Goal: Task Accomplishment & Management: Use online tool/utility

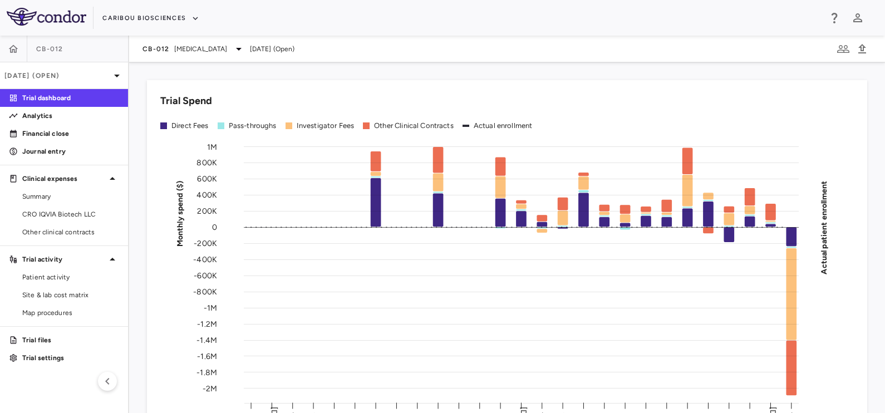
click at [185, 35] on div "Caribou Biosciences" at bounding box center [442, 18] width 885 height 36
click at [180, 46] on span "[MEDICAL_DATA]" at bounding box center [200, 49] width 53 height 10
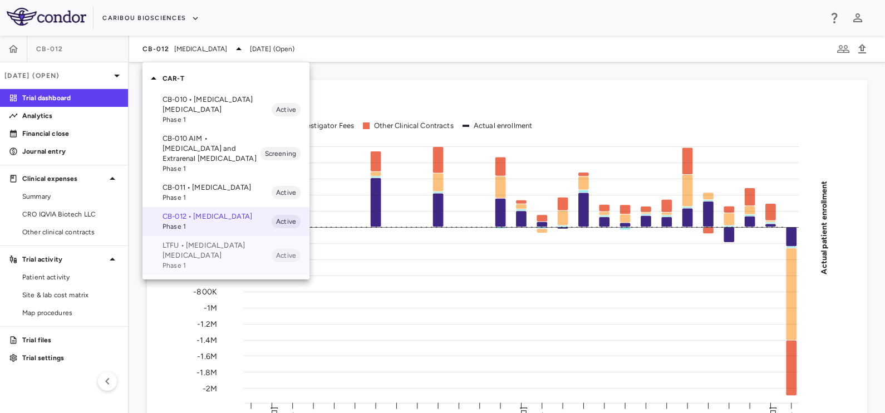
click at [187, 257] on p "LTFU • [MEDICAL_DATA] [MEDICAL_DATA]" at bounding box center [217, 251] width 109 height 20
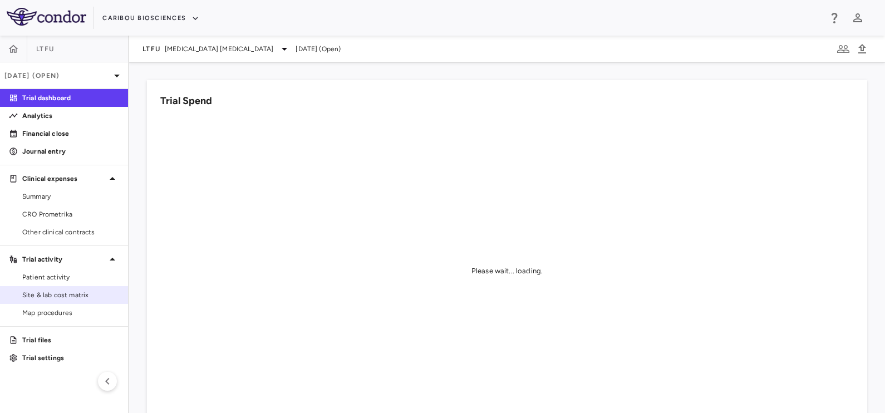
click at [55, 287] on link "Site & lab cost matrix" at bounding box center [64, 295] width 128 height 17
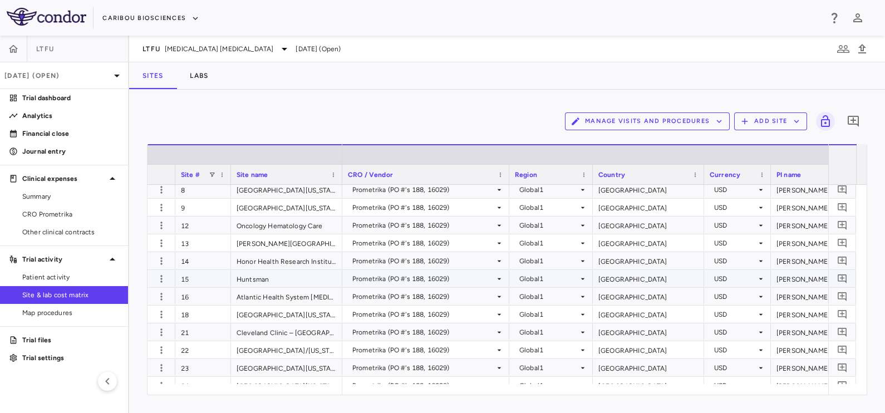
scroll to position [69, 0]
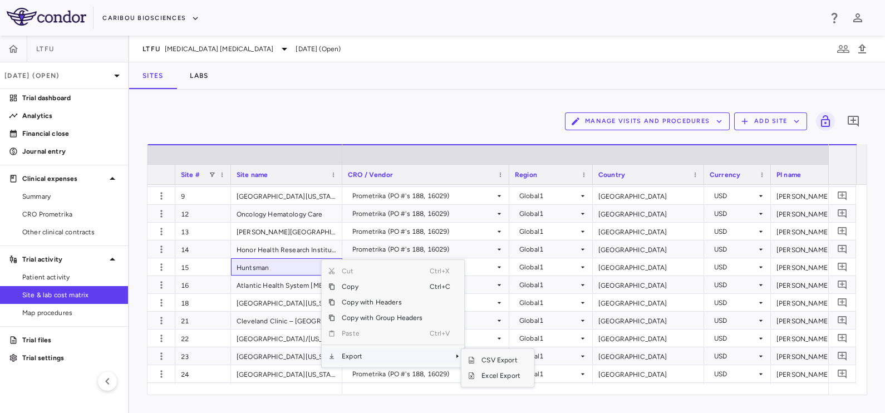
click at [357, 355] on span "Export" at bounding box center [382, 357] width 94 height 16
click at [502, 375] on span "Excel Export" at bounding box center [501, 376] width 52 height 16
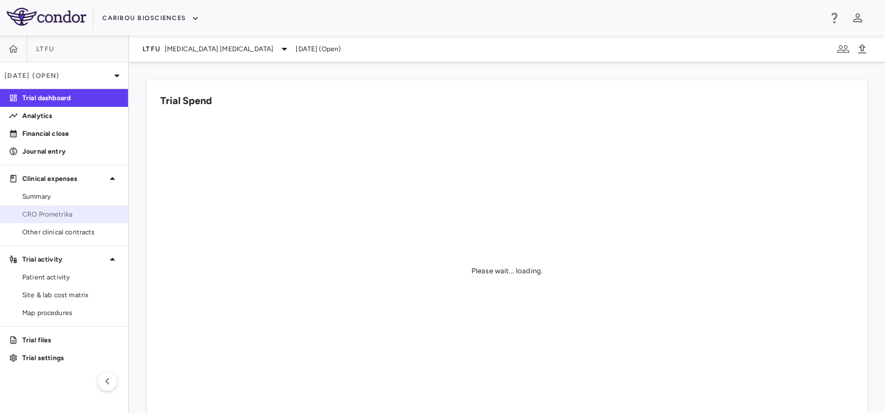
click at [73, 218] on span "CRO Prometrika" at bounding box center [70, 214] width 97 height 10
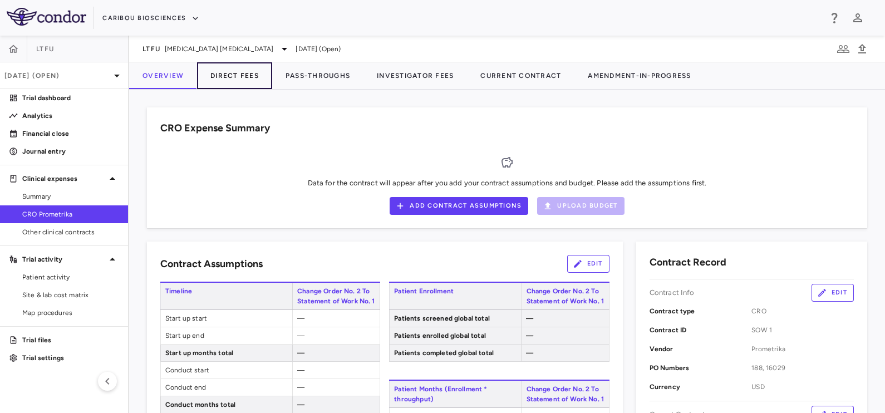
click at [253, 77] on button "Direct Fees" at bounding box center [234, 75] width 75 height 27
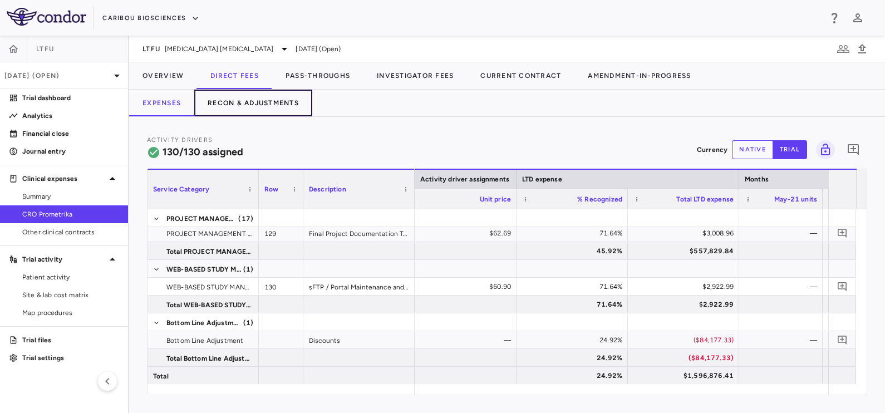
click at [277, 103] on button "Recon & Adjustments" at bounding box center [253, 103] width 118 height 27
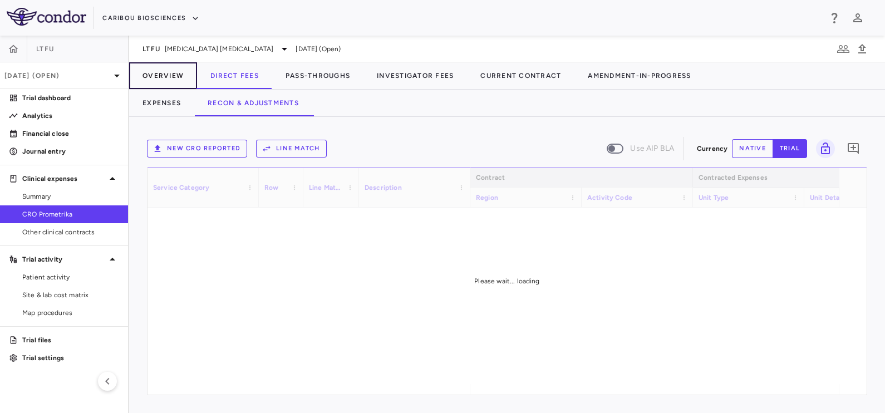
click at [173, 73] on button "Overview" at bounding box center [163, 75] width 68 height 27
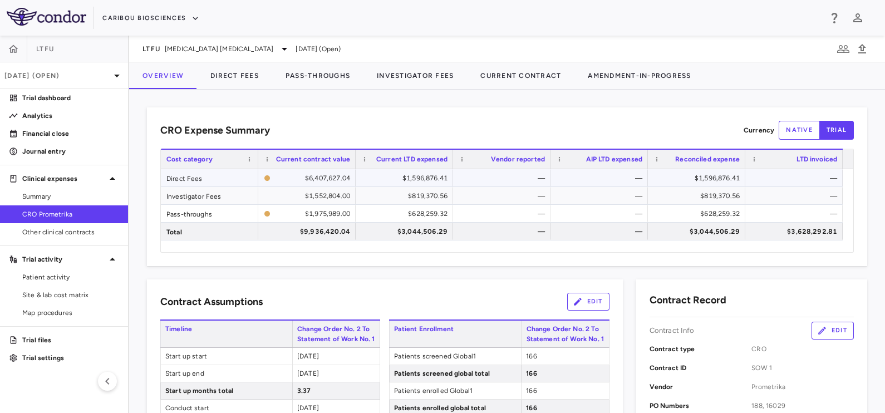
click at [427, 175] on div "$1,596,876.41" at bounding box center [407, 178] width 82 height 18
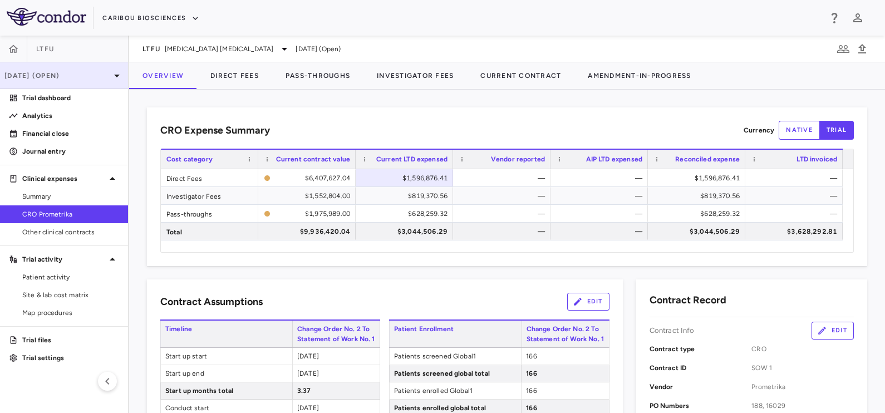
click at [45, 79] on p "[DATE] (Open)" at bounding box center [57, 76] width 106 height 10
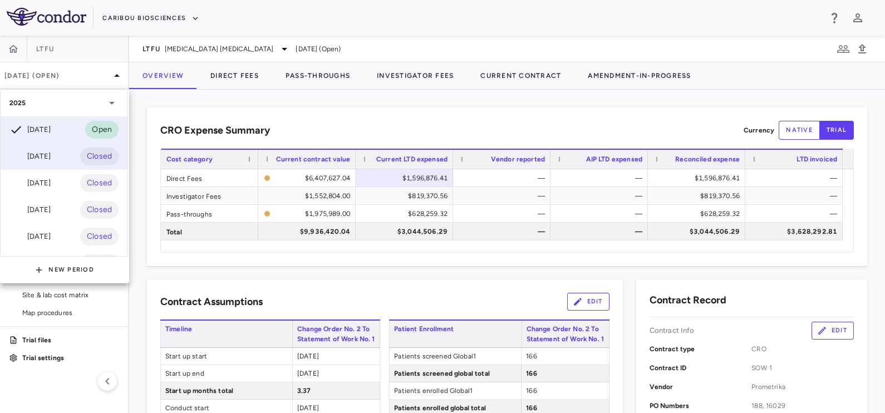
click at [28, 161] on div "Jul 2025" at bounding box center [29, 156] width 41 height 13
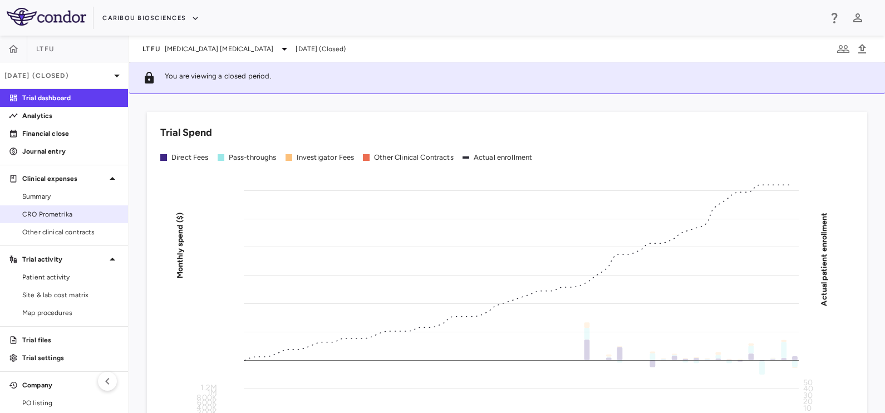
click at [51, 209] on span "CRO Prometrika" at bounding box center [70, 214] width 97 height 10
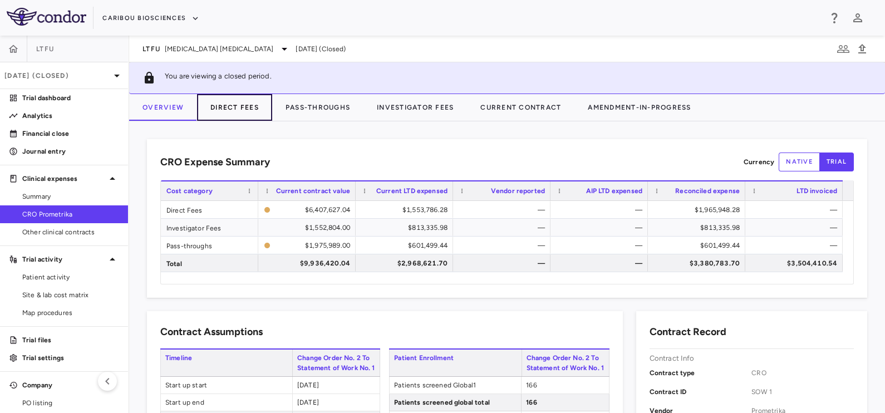
click at [239, 108] on button "Direct Fees" at bounding box center [234, 107] width 75 height 27
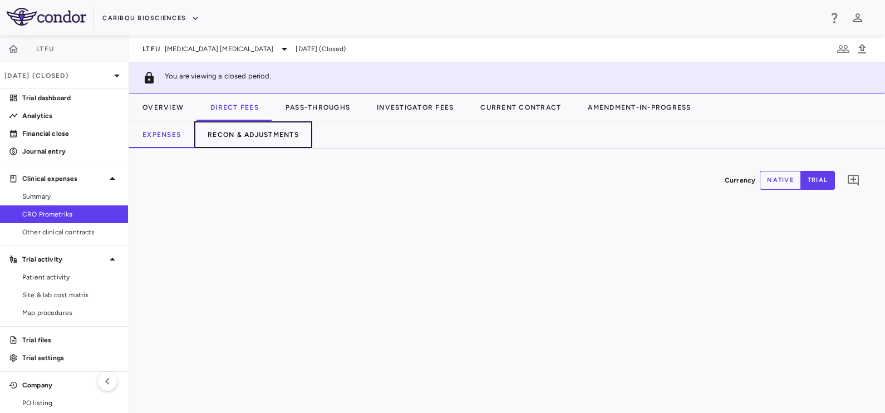
click at [227, 134] on button "Recon & Adjustments" at bounding box center [253, 134] width 118 height 27
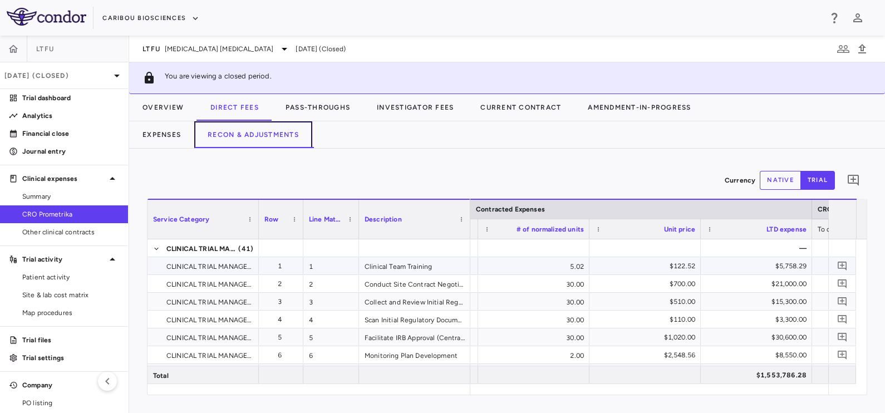
scroll to position [0, 917]
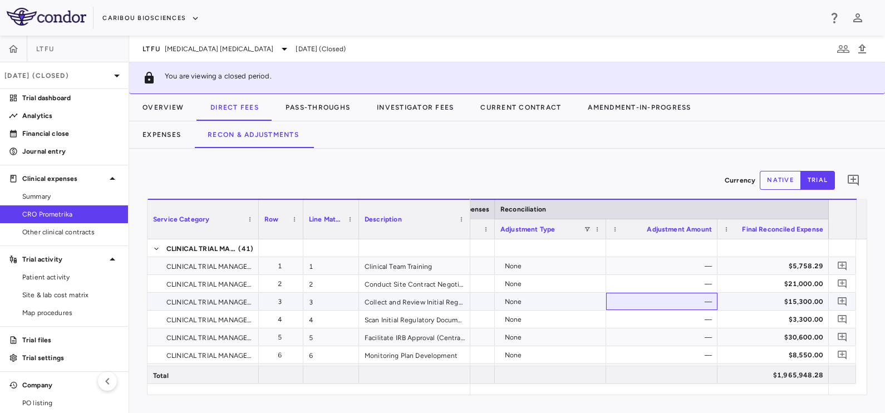
click at [645, 297] on div "—" at bounding box center [664, 302] width 96 height 18
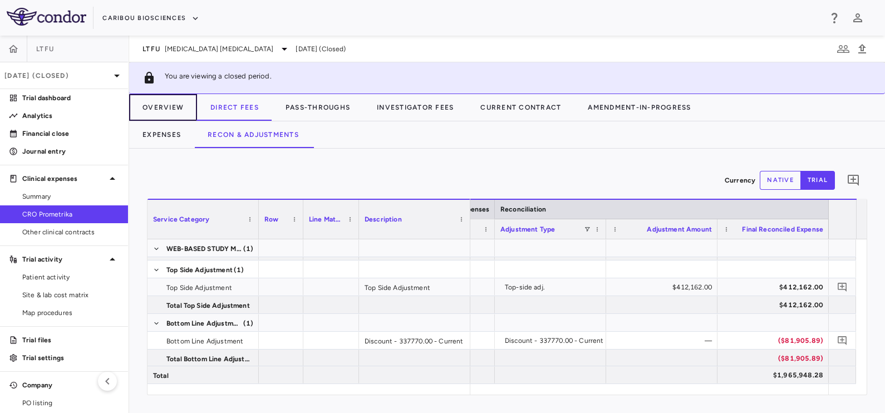
click at [168, 102] on button "Overview" at bounding box center [163, 107] width 68 height 27
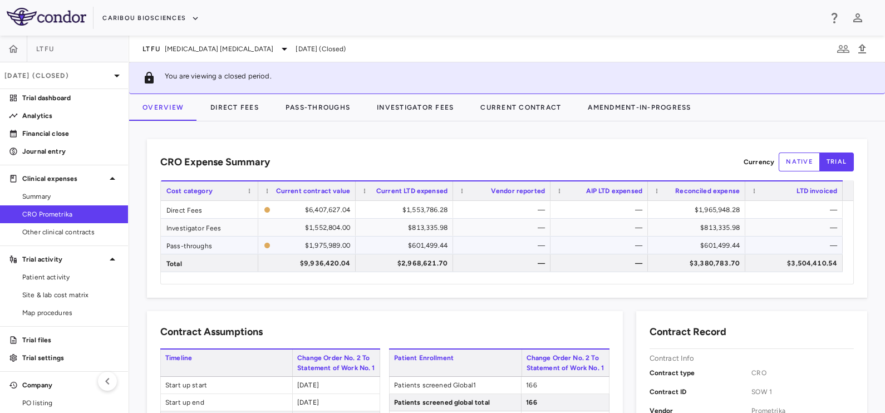
click at [424, 245] on div "$601,499.44" at bounding box center [407, 246] width 82 height 18
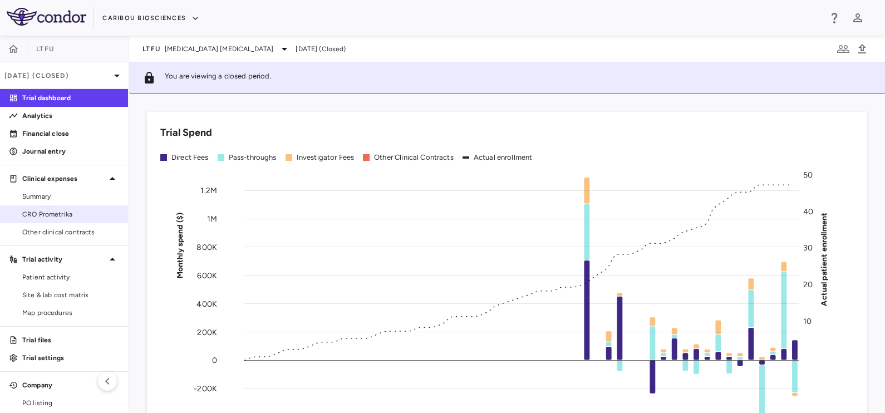
click at [65, 209] on span "CRO Prometrika" at bounding box center [70, 214] width 97 height 10
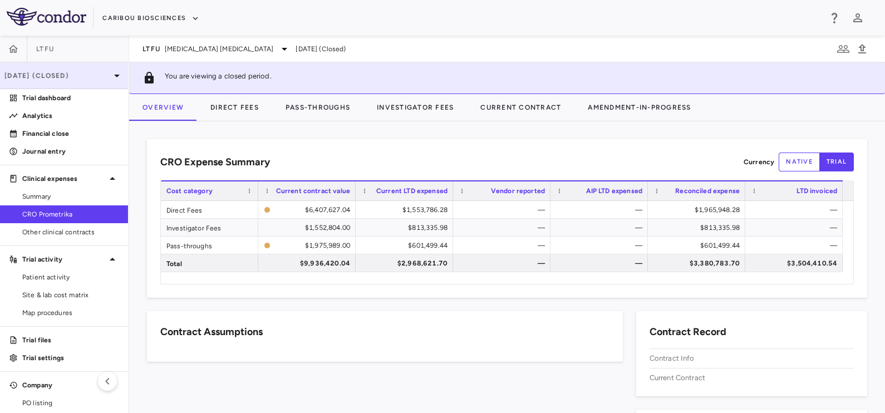
click at [52, 65] on div "Jul 2025 (Closed)" at bounding box center [64, 75] width 128 height 27
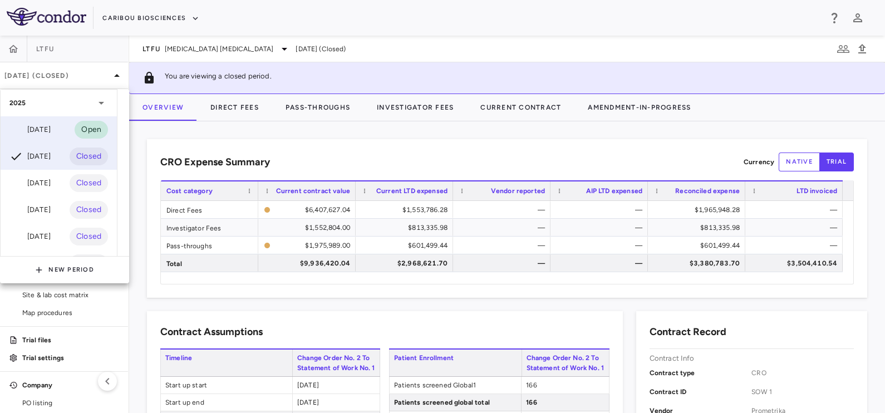
click at [40, 125] on div "Aug 2025" at bounding box center [29, 129] width 41 height 13
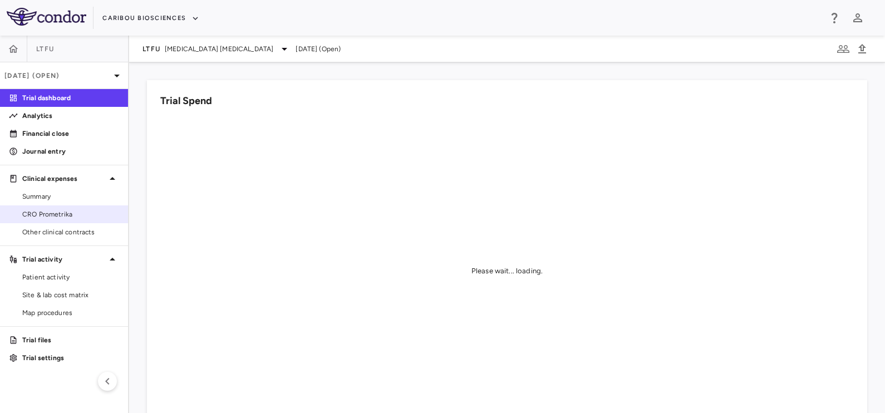
click at [54, 211] on span "CRO Prometrika" at bounding box center [70, 214] width 97 height 10
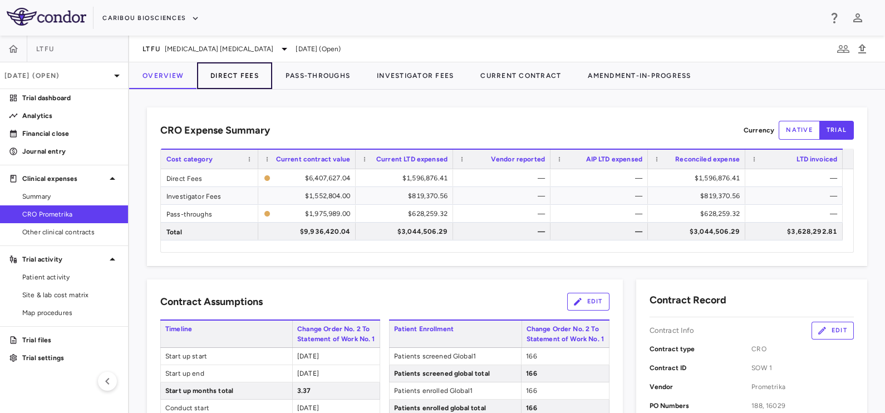
click at [237, 76] on button "Direct Fees" at bounding box center [234, 75] width 75 height 27
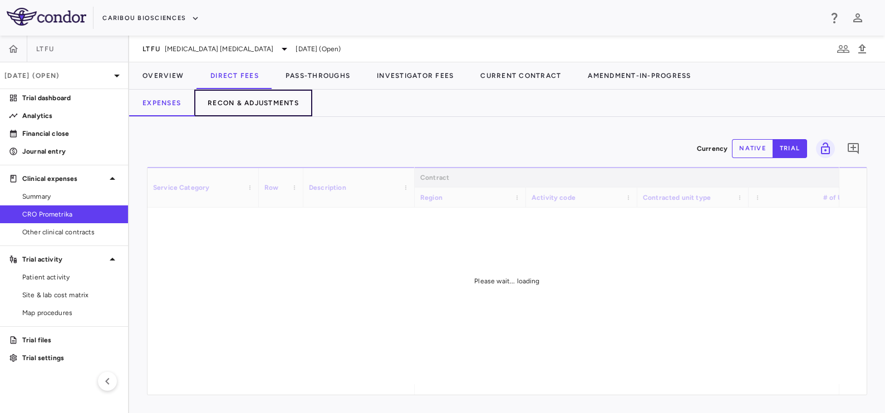
drag, startPoint x: 246, startPoint y: 95, endPoint x: 276, endPoint y: 106, distance: 31.5
click at [248, 95] on button "Recon & Adjustments" at bounding box center [253, 103] width 118 height 27
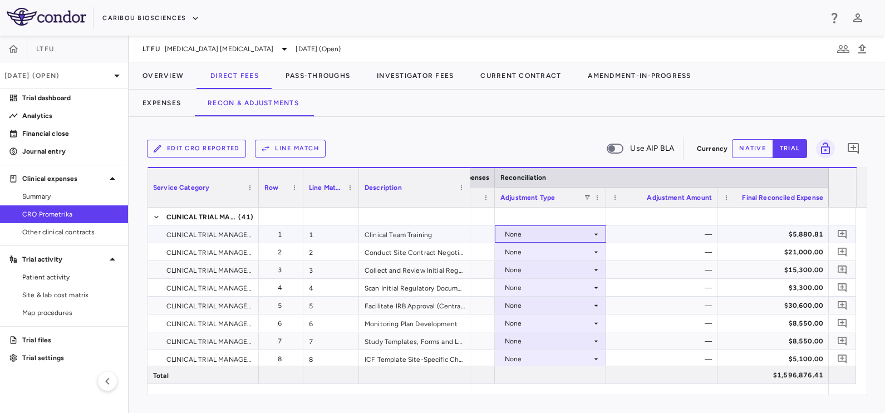
click at [557, 231] on div "None" at bounding box center [548, 235] width 87 height 18
click at [637, 233] on div at bounding box center [442, 206] width 885 height 413
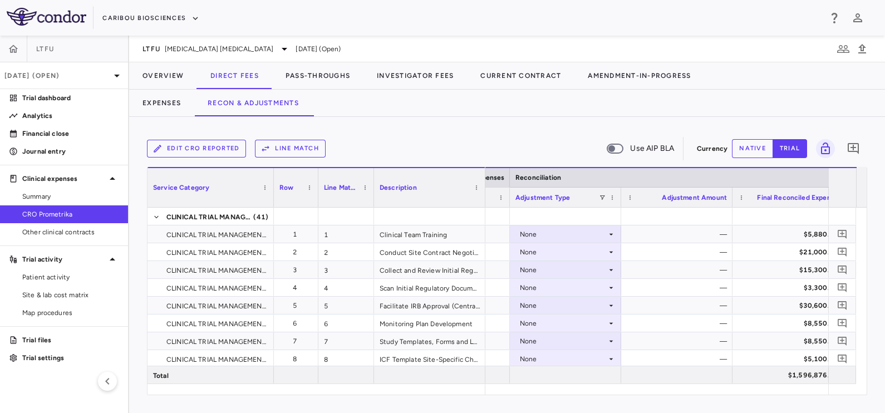
drag, startPoint x: 258, startPoint y: 194, endPoint x: 273, endPoint y: 216, distance: 26.9
click at [273, 216] on div "Service Category Row Line Match" at bounding box center [507, 281] width 719 height 228
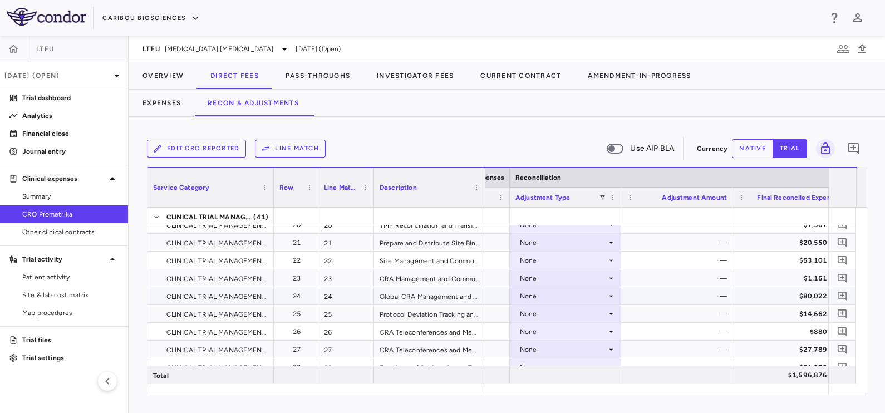
scroll to position [458, 0]
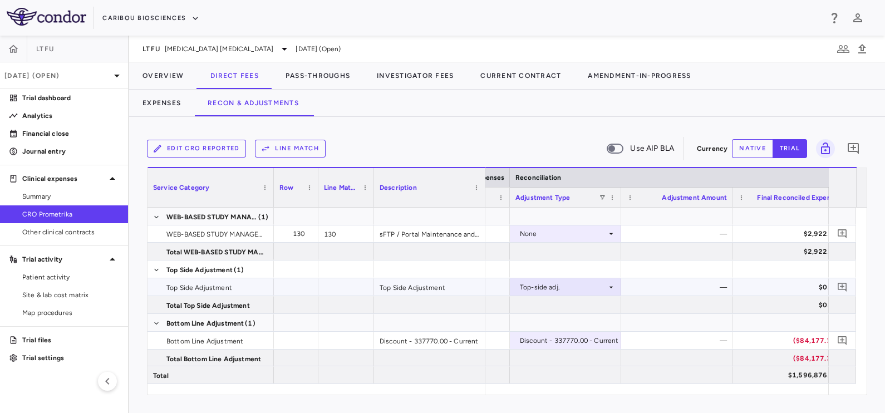
click at [590, 286] on div "Top-side adj." at bounding box center [563, 287] width 87 height 18
click at [590, 286] on div at bounding box center [442, 206] width 885 height 413
click at [690, 285] on div "—" at bounding box center [679, 287] width 96 height 18
click at [748, 150] on button "native" at bounding box center [752, 148] width 41 height 19
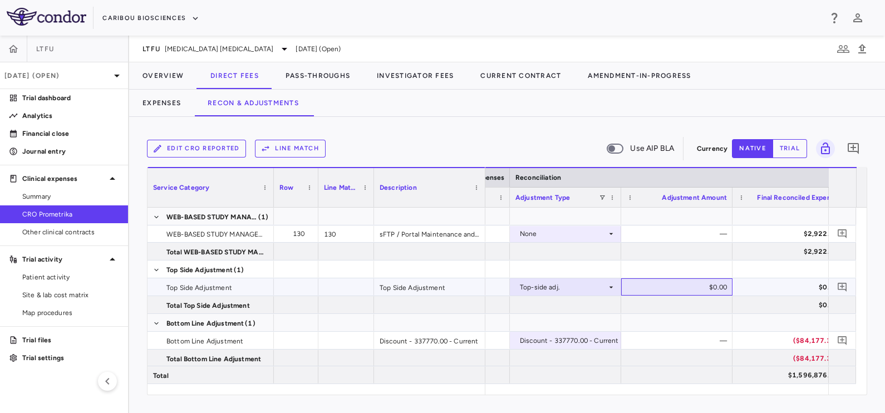
click at [694, 282] on div "$0.00" at bounding box center [679, 287] width 96 height 18
type input "******"
click at [155, 75] on button "Overview" at bounding box center [163, 75] width 68 height 27
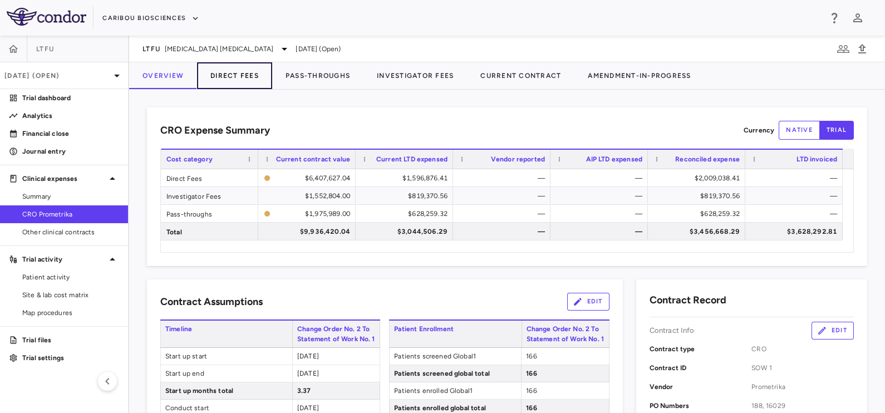
click at [245, 73] on button "Direct Fees" at bounding box center [234, 75] width 75 height 27
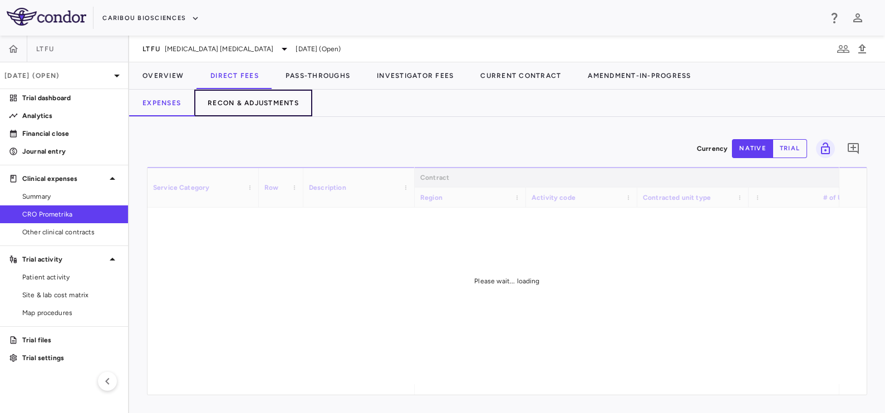
click at [236, 99] on button "Recon & Adjustments" at bounding box center [253, 103] width 118 height 27
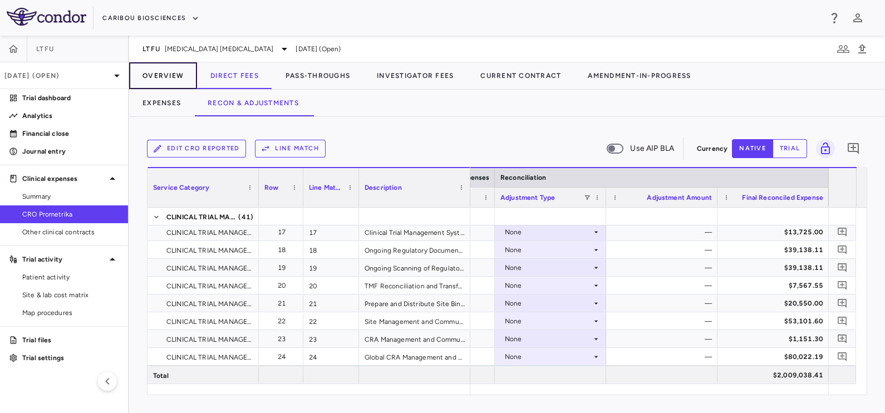
click at [169, 80] on button "Overview" at bounding box center [163, 75] width 68 height 27
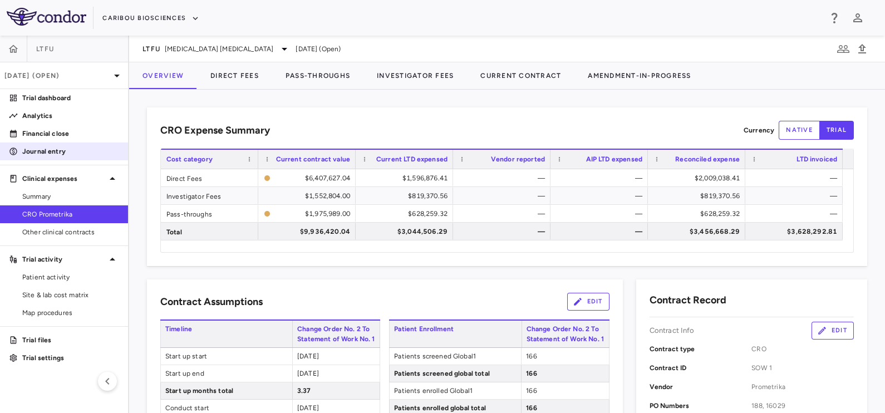
click at [61, 154] on p "Journal entry" at bounding box center [70, 151] width 97 height 10
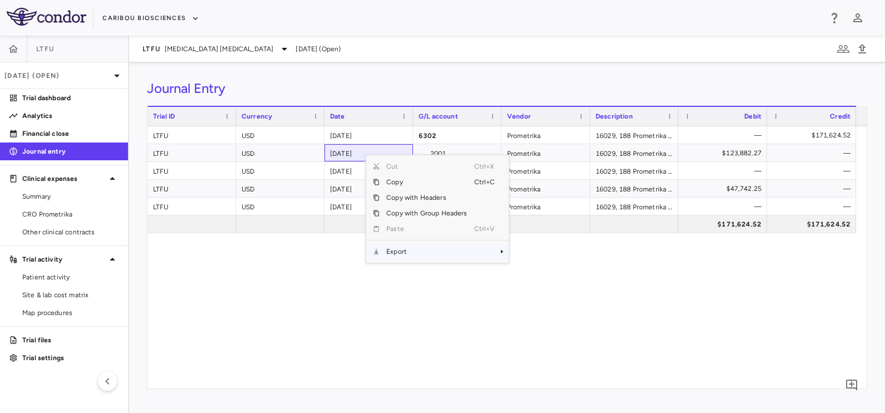
click at [422, 250] on span "Export" at bounding box center [427, 252] width 94 height 16
click at [542, 268] on span "Excel Export" at bounding box center [546, 271] width 52 height 16
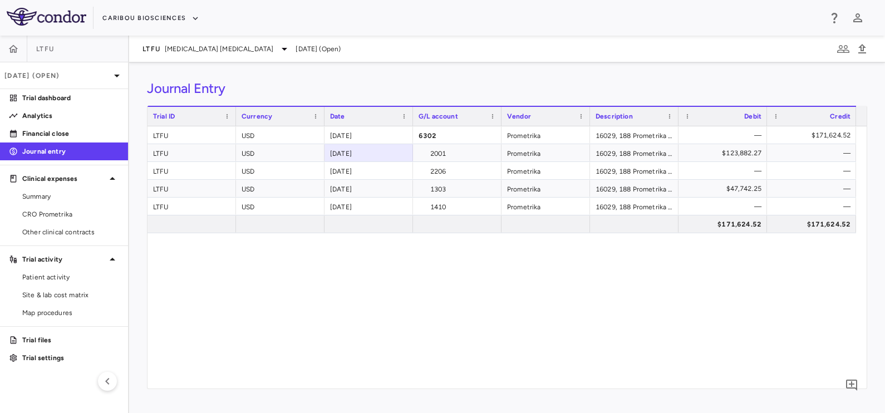
click at [511, 293] on div "LTFU USD 2025-08-31 6302 Prometrika 16029, 188 Prometrika DIRECT_FEES, INVESTIG…" at bounding box center [507, 257] width 719 height 262
click at [43, 192] on span "Summary" at bounding box center [70, 197] width 97 height 10
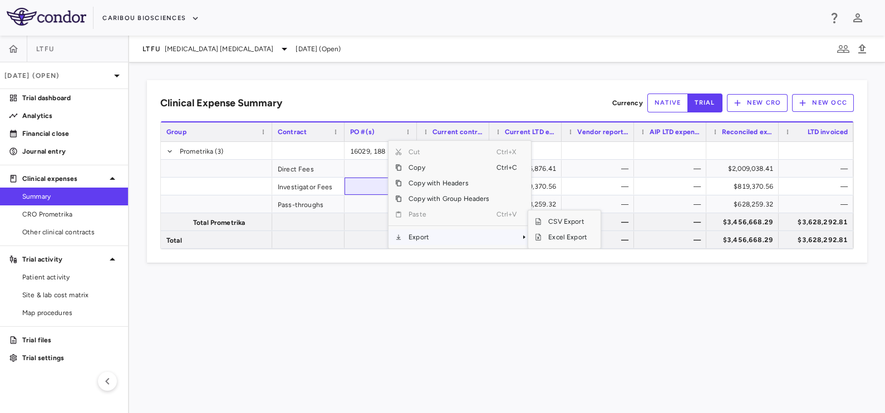
click at [415, 237] on span "Export" at bounding box center [449, 237] width 94 height 16
click at [566, 238] on span "Excel Export" at bounding box center [568, 237] width 52 height 16
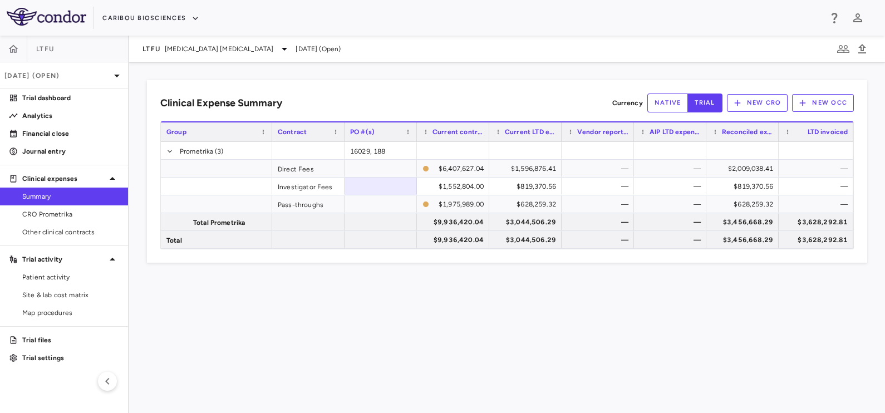
click at [388, 316] on div "Clinical Expense Summary Currency native trial New CRO New OCC Press SPACE to s…" at bounding box center [507, 237] width 756 height 351
click at [444, 327] on div "Clinical Expense Summary Currency native trial New CRO New OCC Press SPACE to s…" at bounding box center [507, 237] width 756 height 351
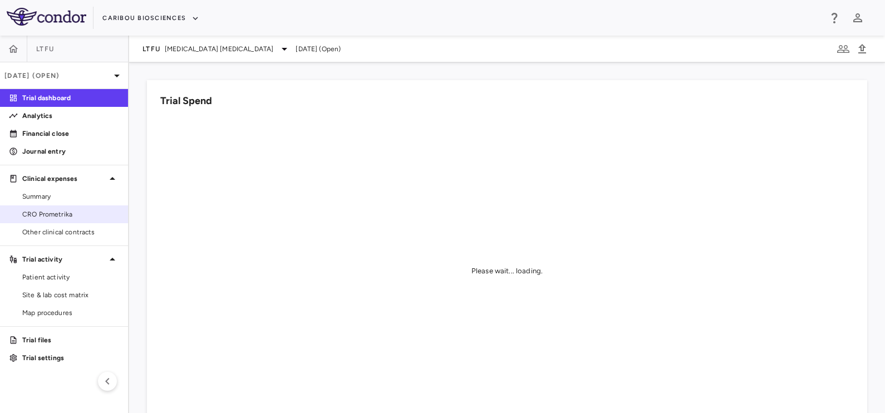
click at [38, 219] on span "CRO Prometrika" at bounding box center [70, 214] width 97 height 10
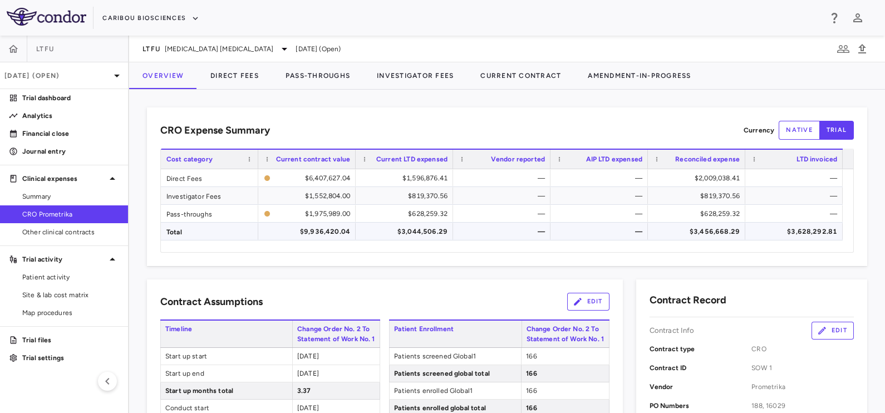
click at [800, 233] on div "$3,628,292.81" at bounding box center [797, 232] width 82 height 18
click at [798, 233] on div "$3,628,292.81" at bounding box center [797, 232] width 82 height 18
click at [322, 161] on span "Current contract value" at bounding box center [313, 159] width 74 height 8
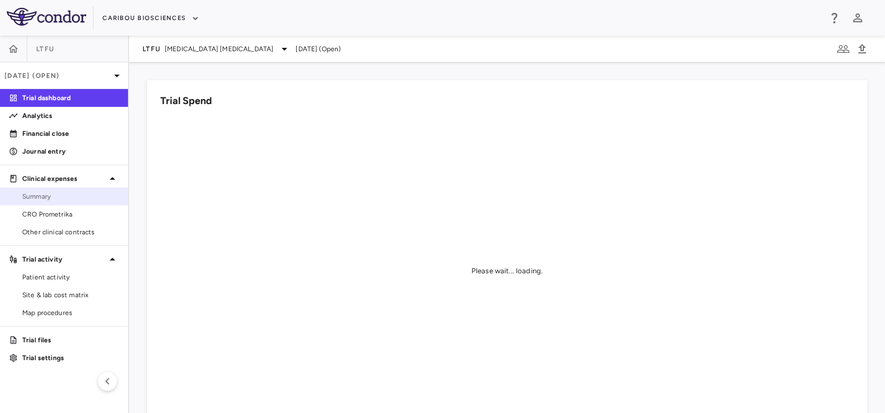
click at [66, 199] on span "Summary" at bounding box center [70, 197] width 97 height 10
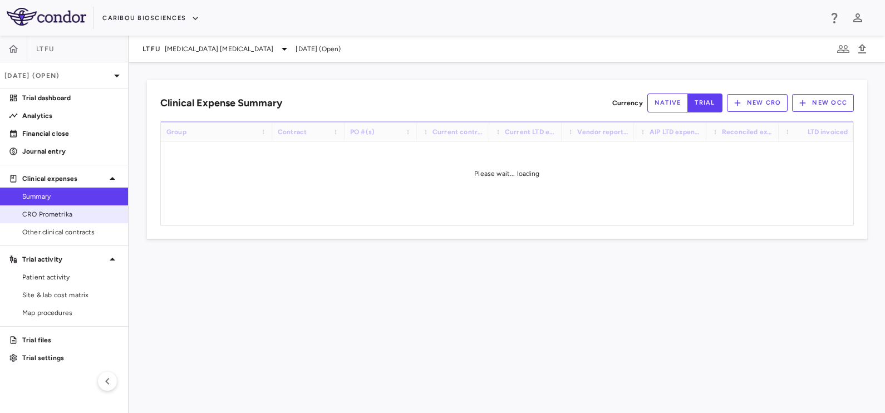
click at [68, 217] on span "CRO Prometrika" at bounding box center [70, 214] width 97 height 10
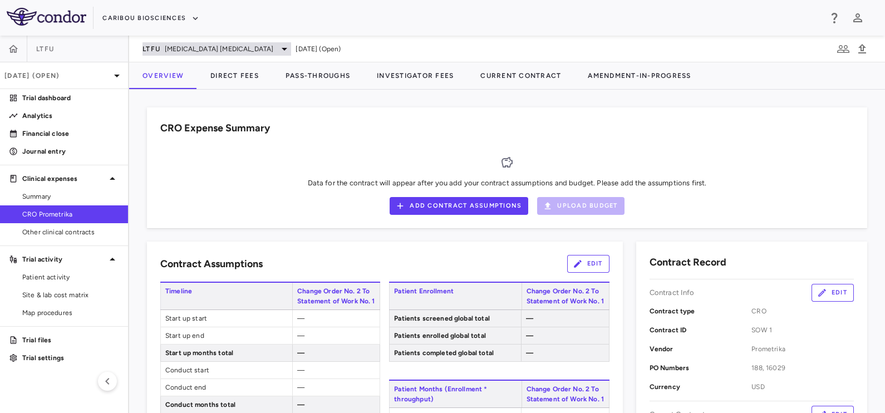
click at [149, 42] on div "LTFU [MEDICAL_DATA] [MEDICAL_DATA]" at bounding box center [217, 48] width 149 height 13
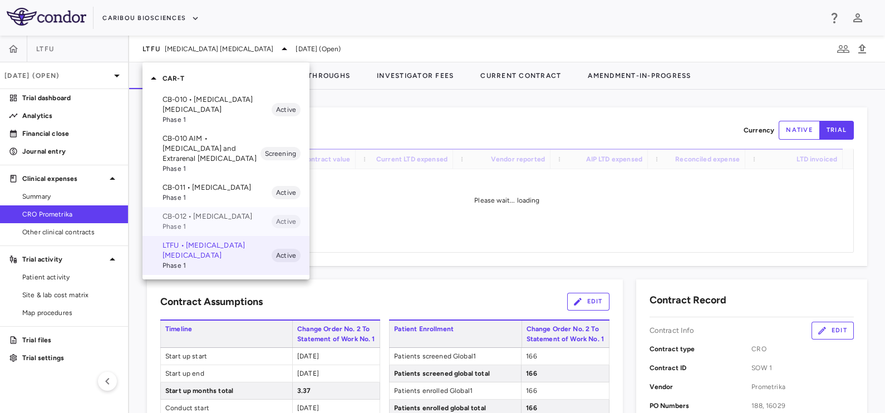
click at [186, 222] on p "CB-012 • [MEDICAL_DATA]" at bounding box center [217, 217] width 109 height 10
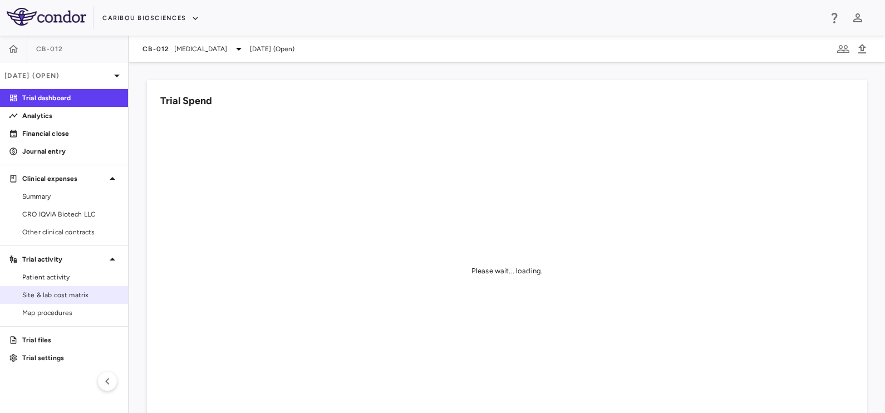
click at [44, 290] on span "Site & lab cost matrix" at bounding box center [70, 295] width 97 height 10
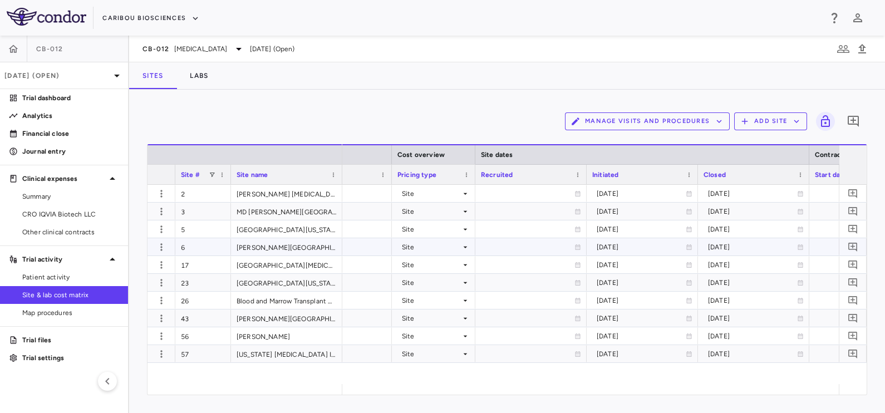
scroll to position [0, 727]
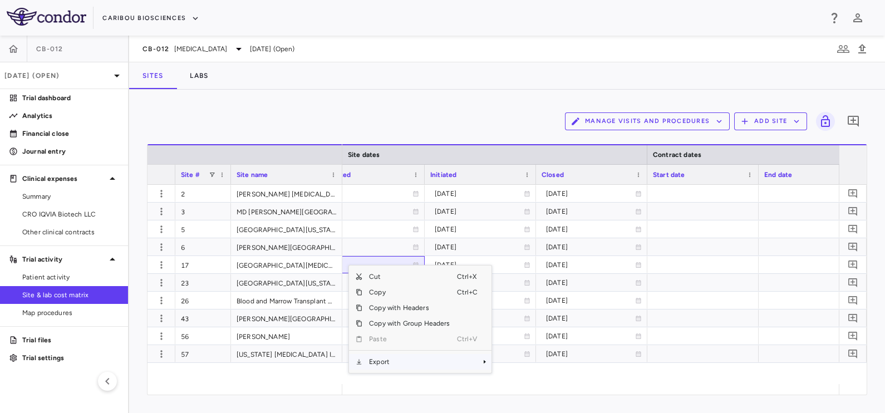
click at [390, 362] on span "Export" at bounding box center [409, 362] width 94 height 16
click at [474, 359] on span "Context Menu" at bounding box center [469, 362] width 24 height 16
click at [521, 378] on span "Excel Export" at bounding box center [528, 382] width 52 height 16
